Goal: Information Seeking & Learning: Learn about a topic

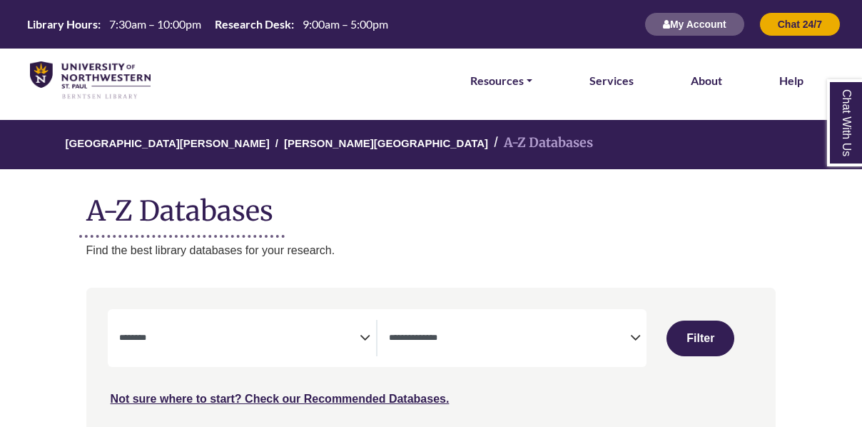
select select "Database Subject Filter"
select select "Database Types Filter"
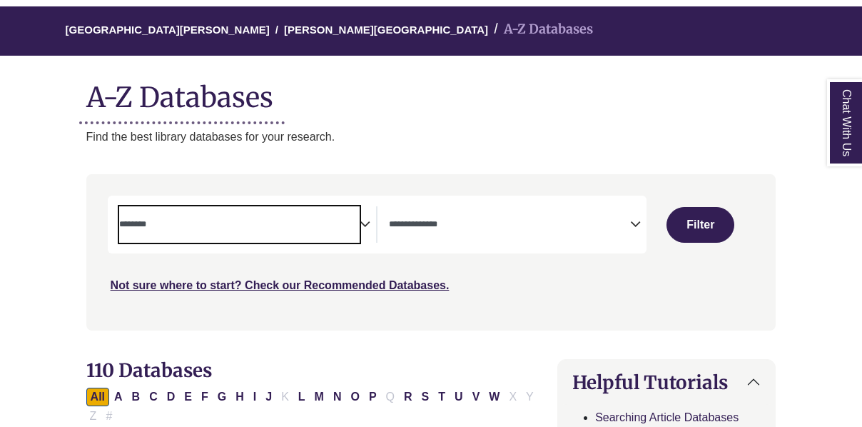
click at [241, 220] on textarea "Search" at bounding box center [239, 225] width 241 height 11
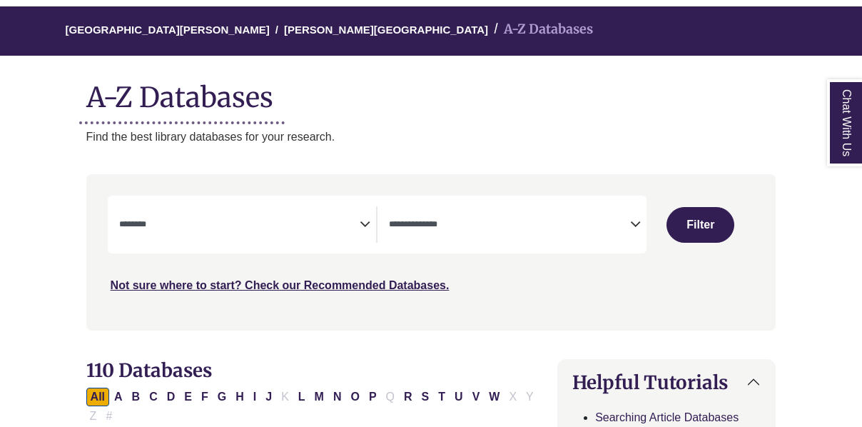
click at [414, 136] on p "Find the best library databases for your research." at bounding box center [431, 137] width 690 height 19
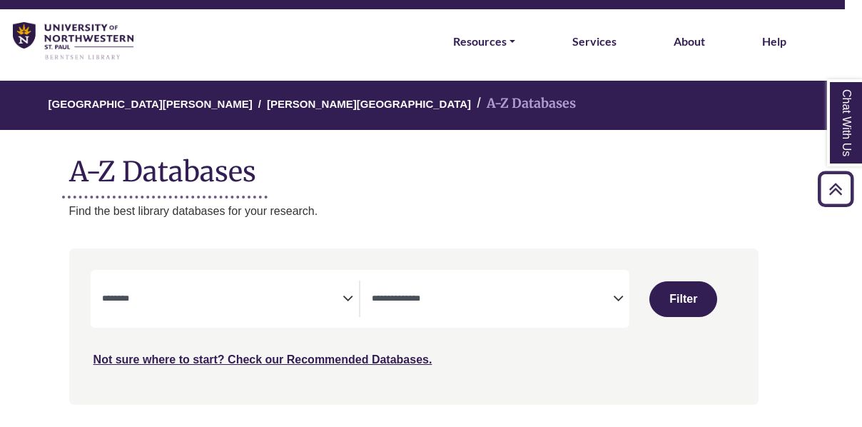
scroll to position [0, 17]
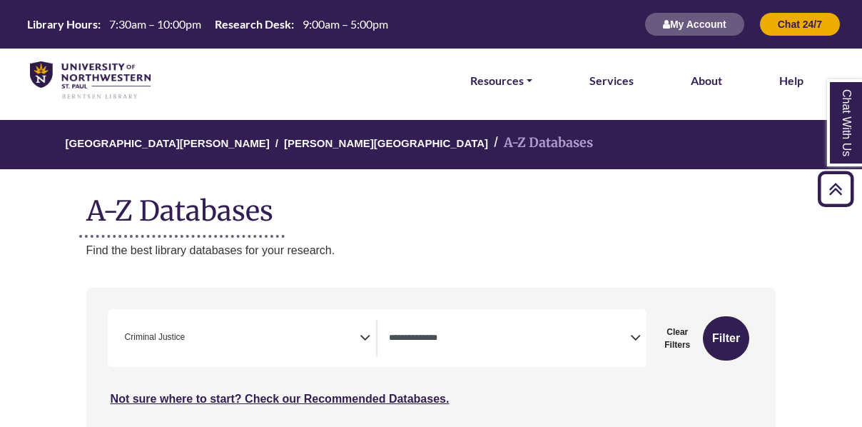
select select "******"
select select "Database Types Filter"
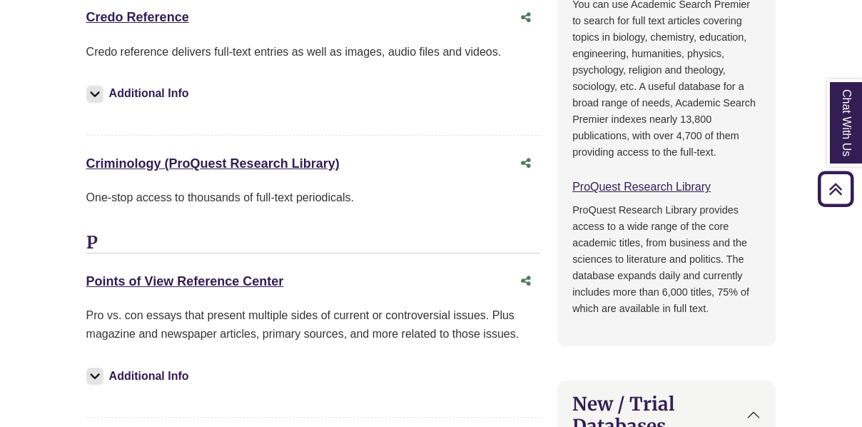
scroll to position [351, 0]
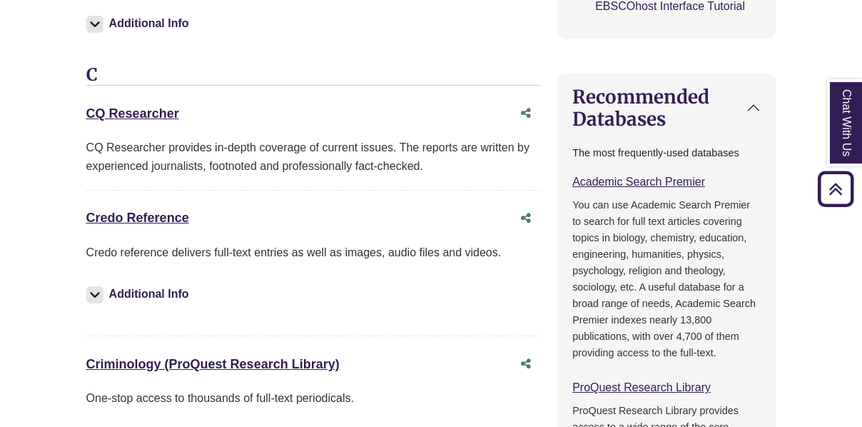
select select "******"
select select "Database Types Filter"
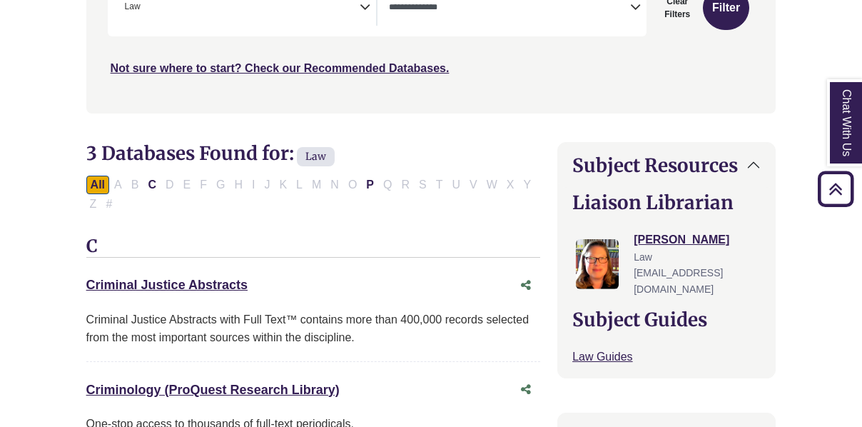
scroll to position [295, 0]
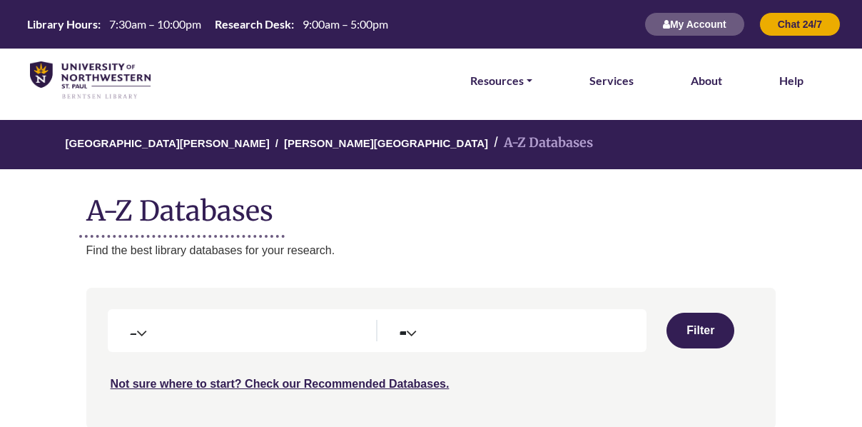
select select "Database Types Filter"
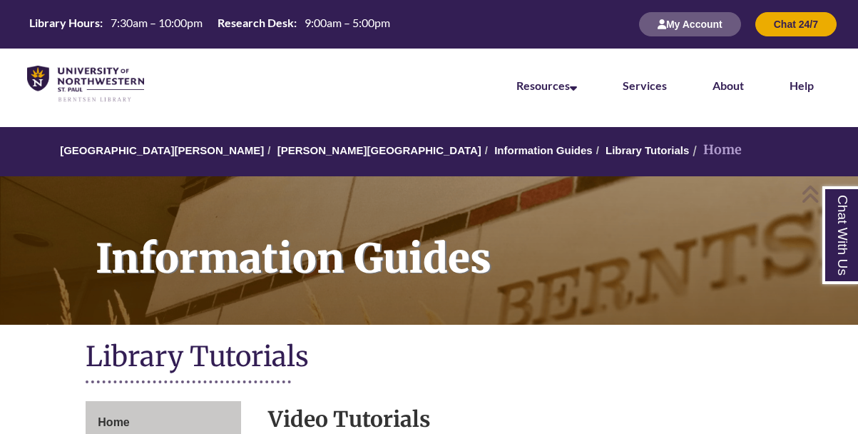
scroll to position [482, 0]
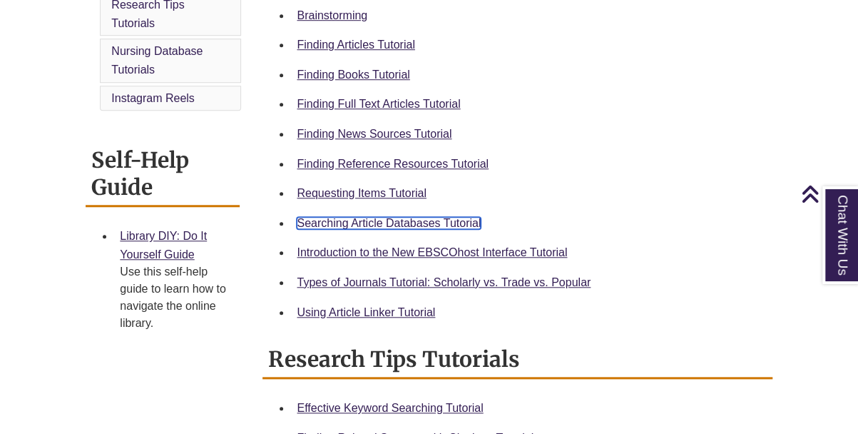
click at [370, 222] on link "Searching Article Databases Tutorial" at bounding box center [389, 223] width 184 height 12
